Goal: Information Seeking & Learning: Compare options

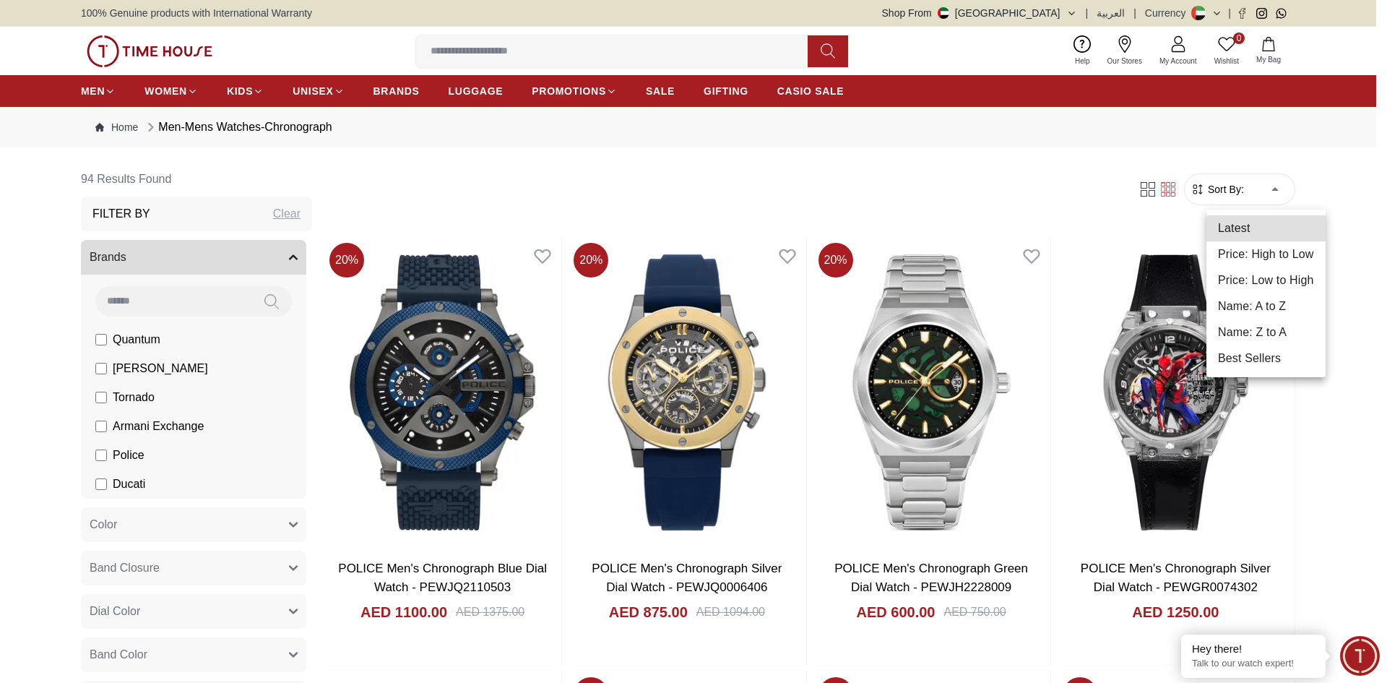
click at [1307, 276] on li "Price: Low to High" at bounding box center [1265, 280] width 119 height 26
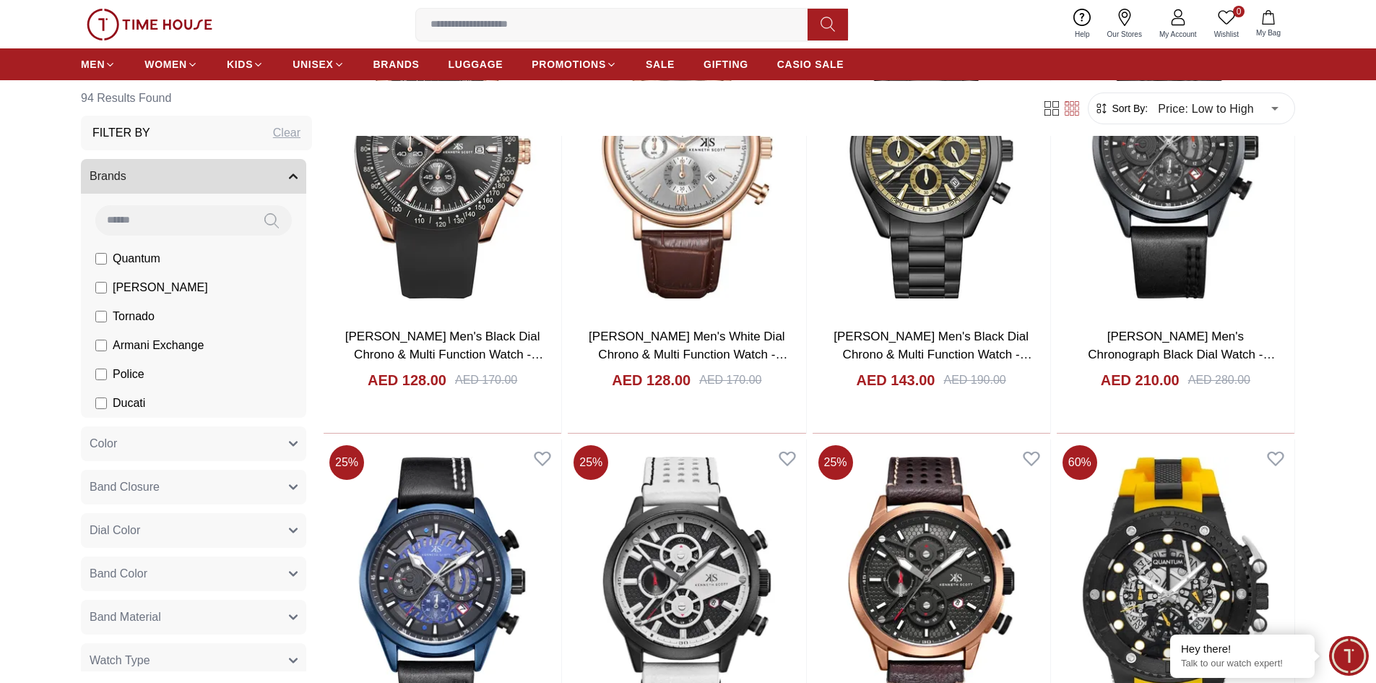
scroll to position [722, 0]
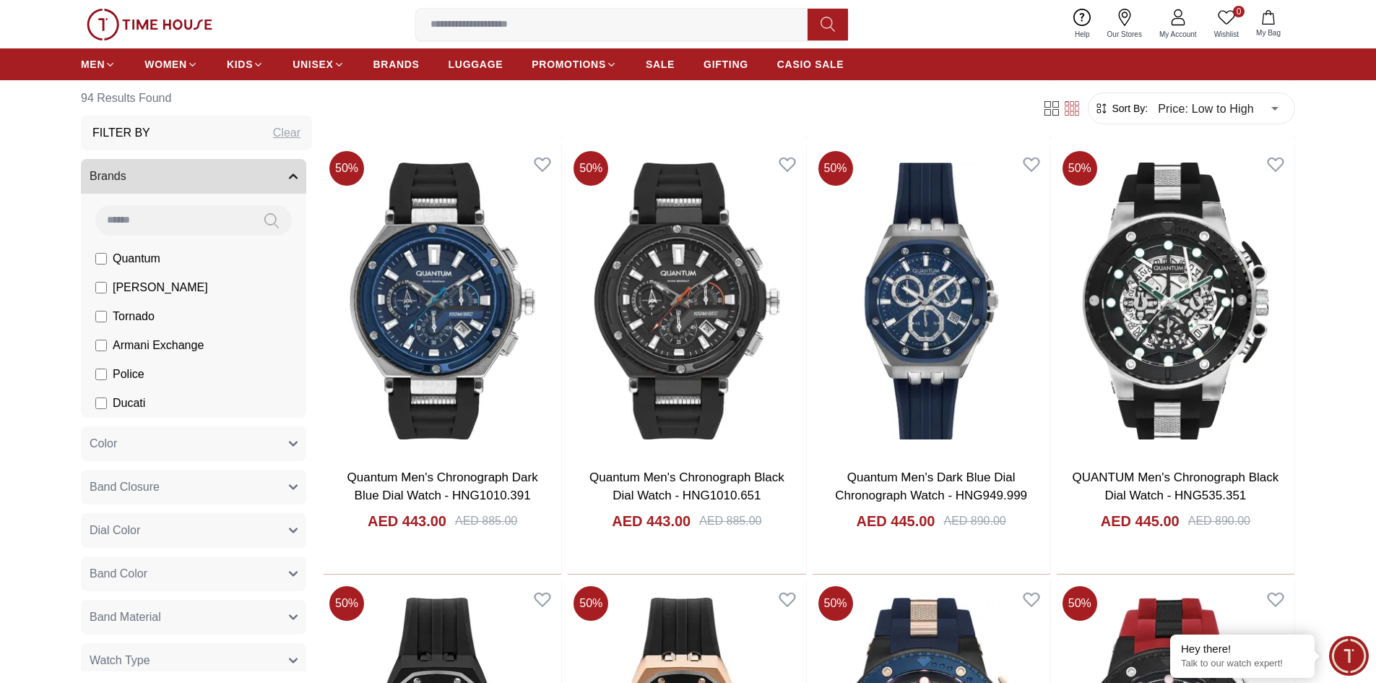
scroll to position [3178, 0]
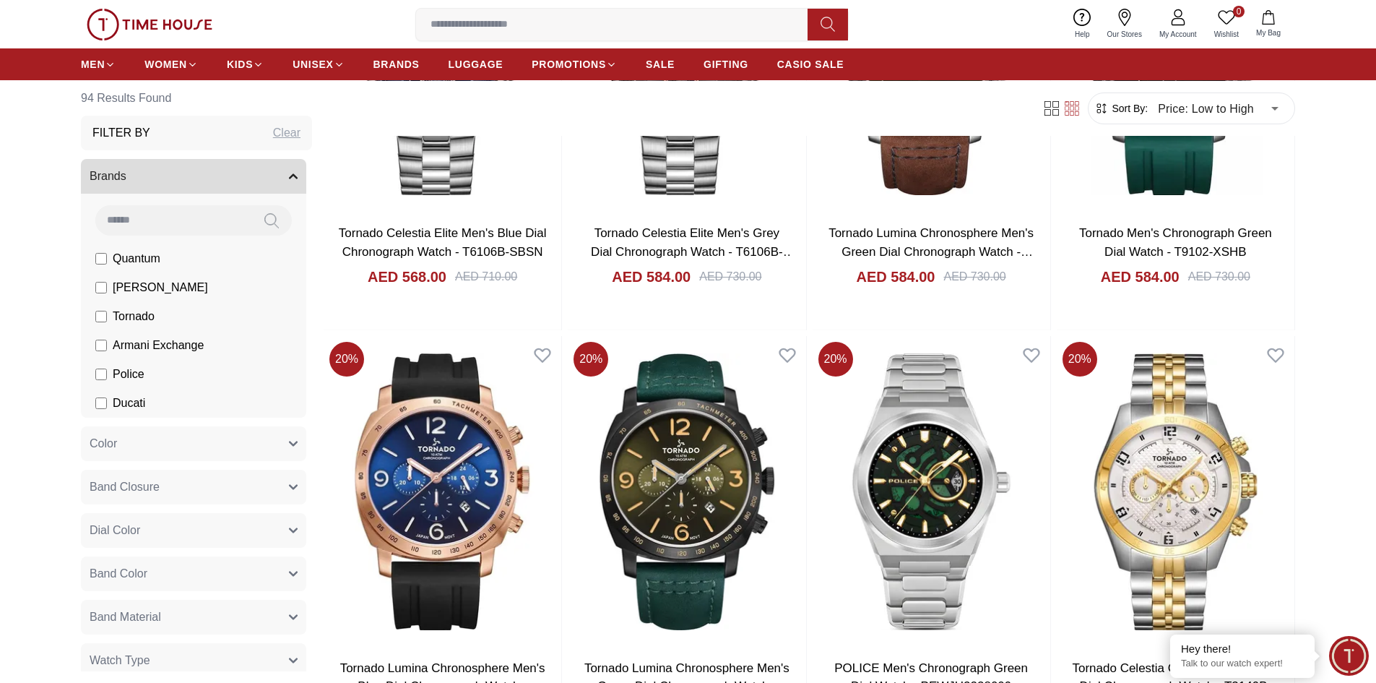
scroll to position [5995, 0]
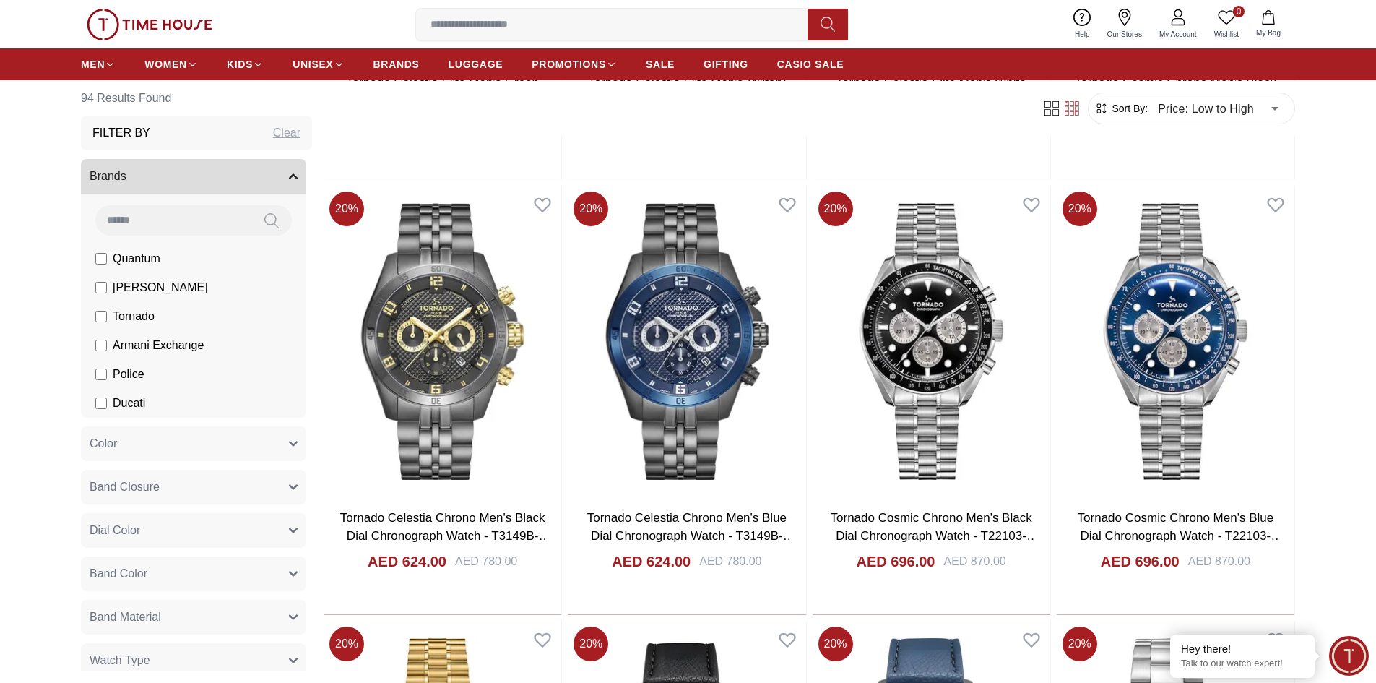
scroll to position [7007, 0]
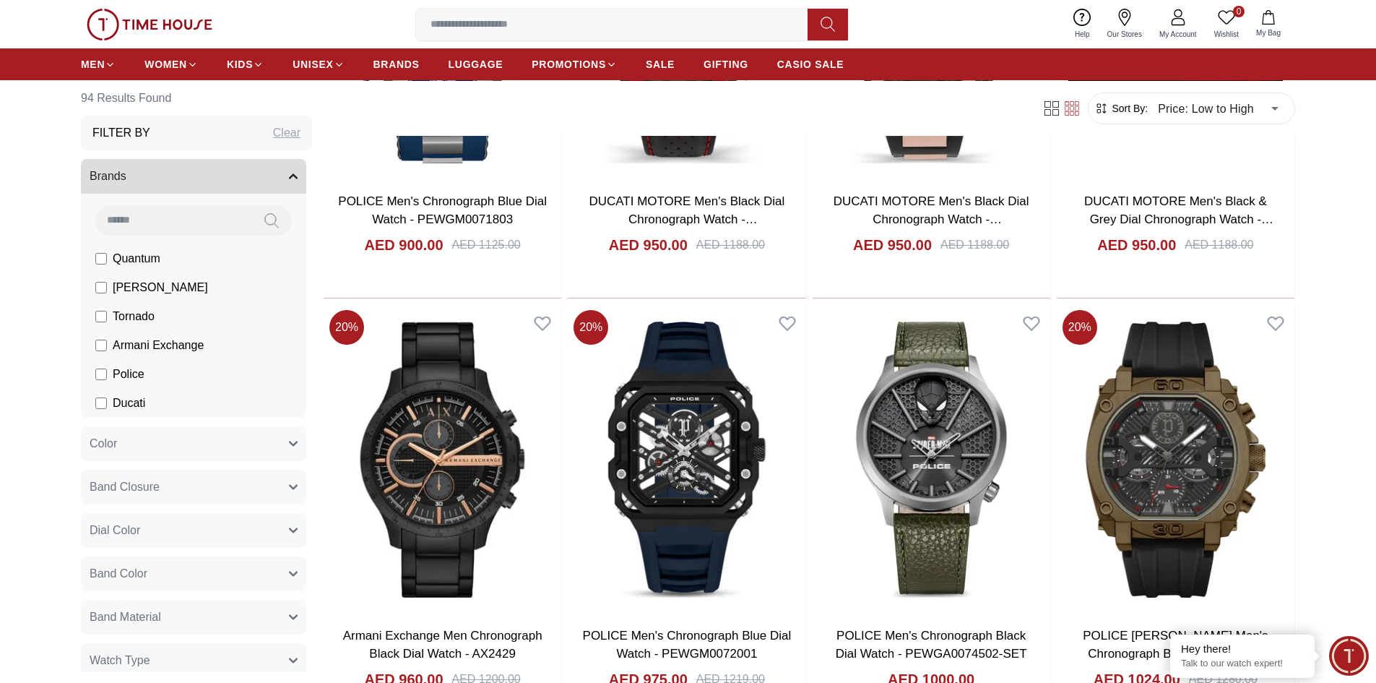
scroll to position [8867, 0]
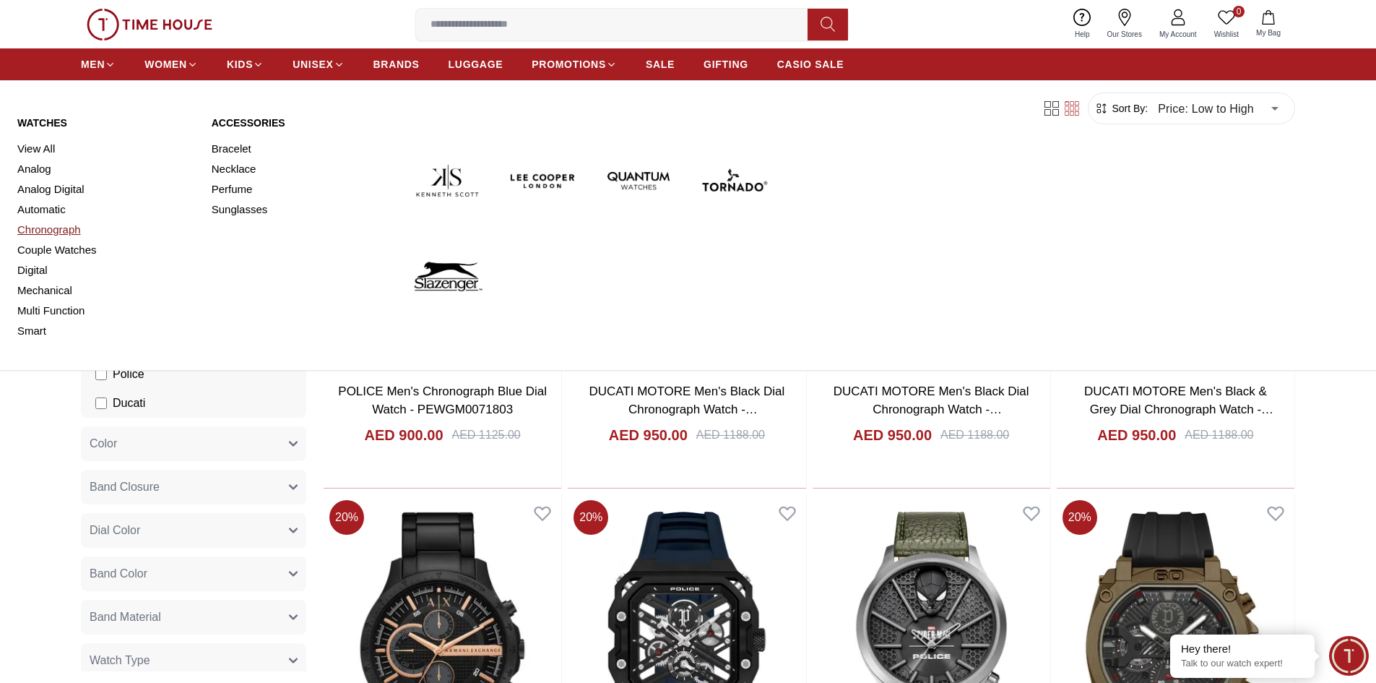
click at [69, 230] on link "Chronograph" at bounding box center [105, 230] width 177 height 20
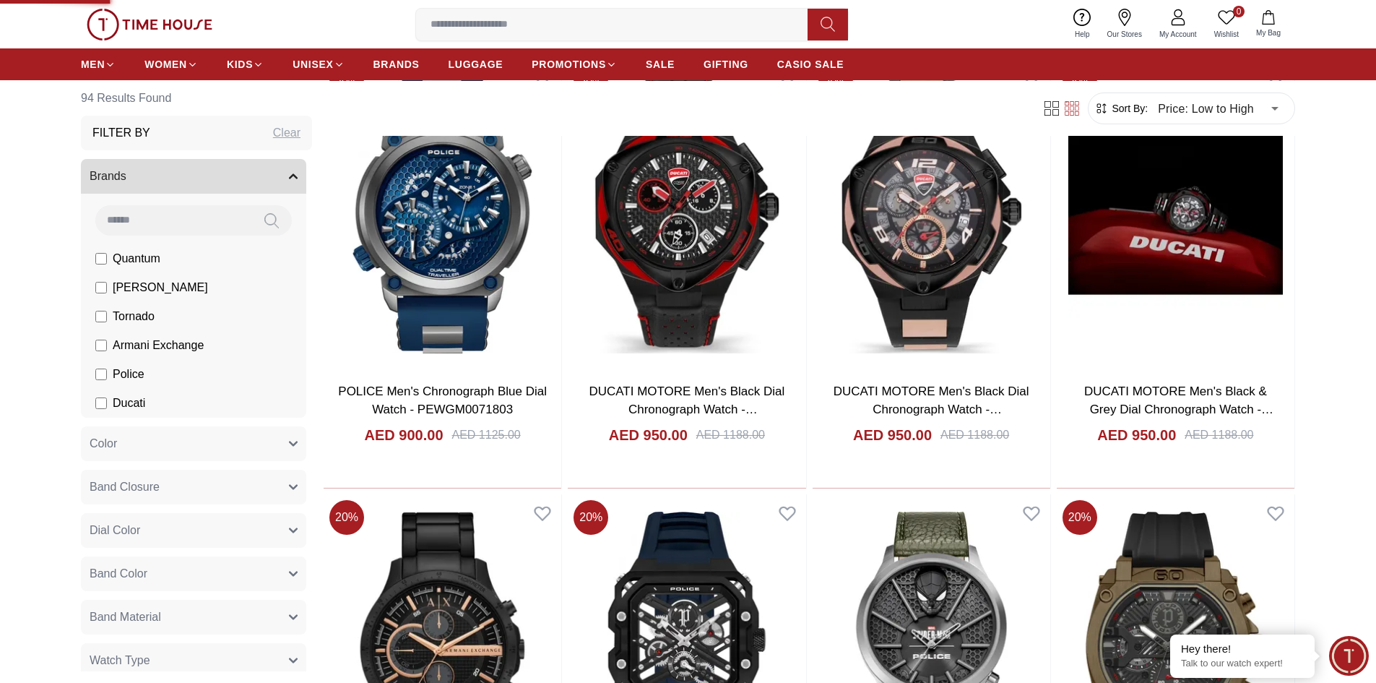
type input "******"
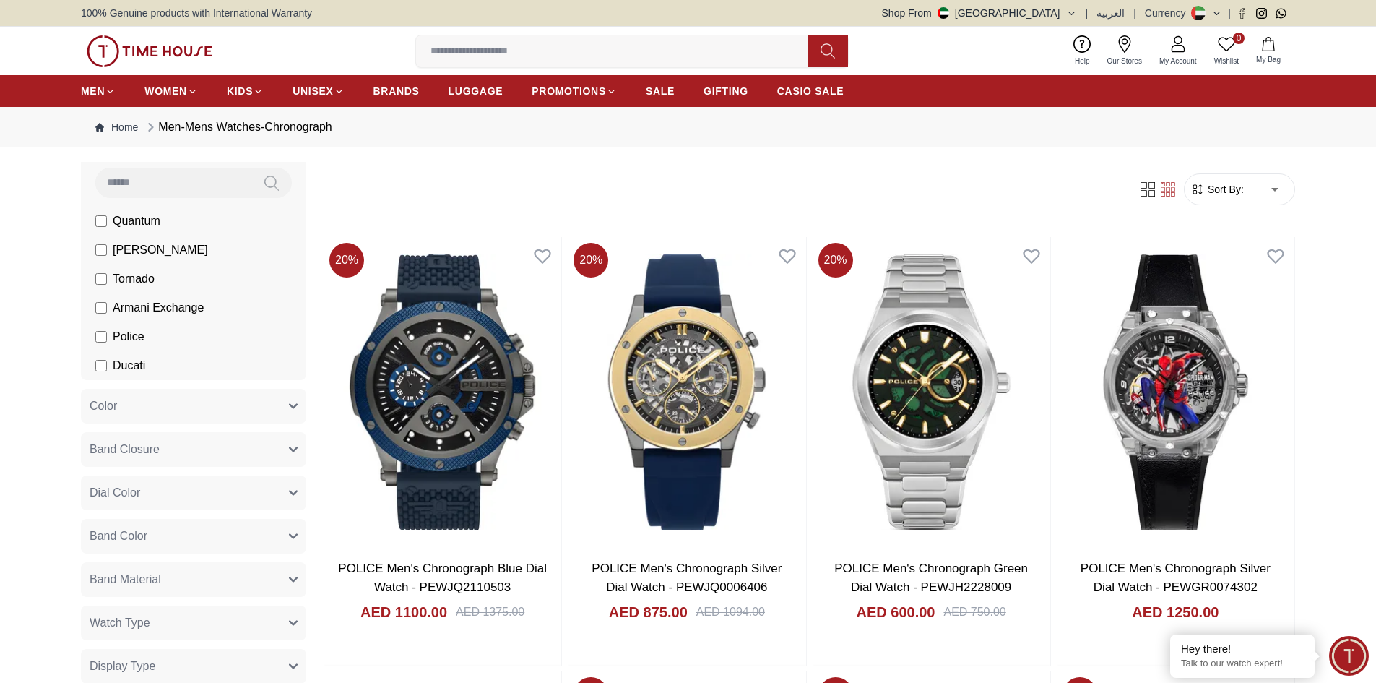
scroll to position [144, 0]
